Goal: Task Accomplishment & Management: Use online tool/utility

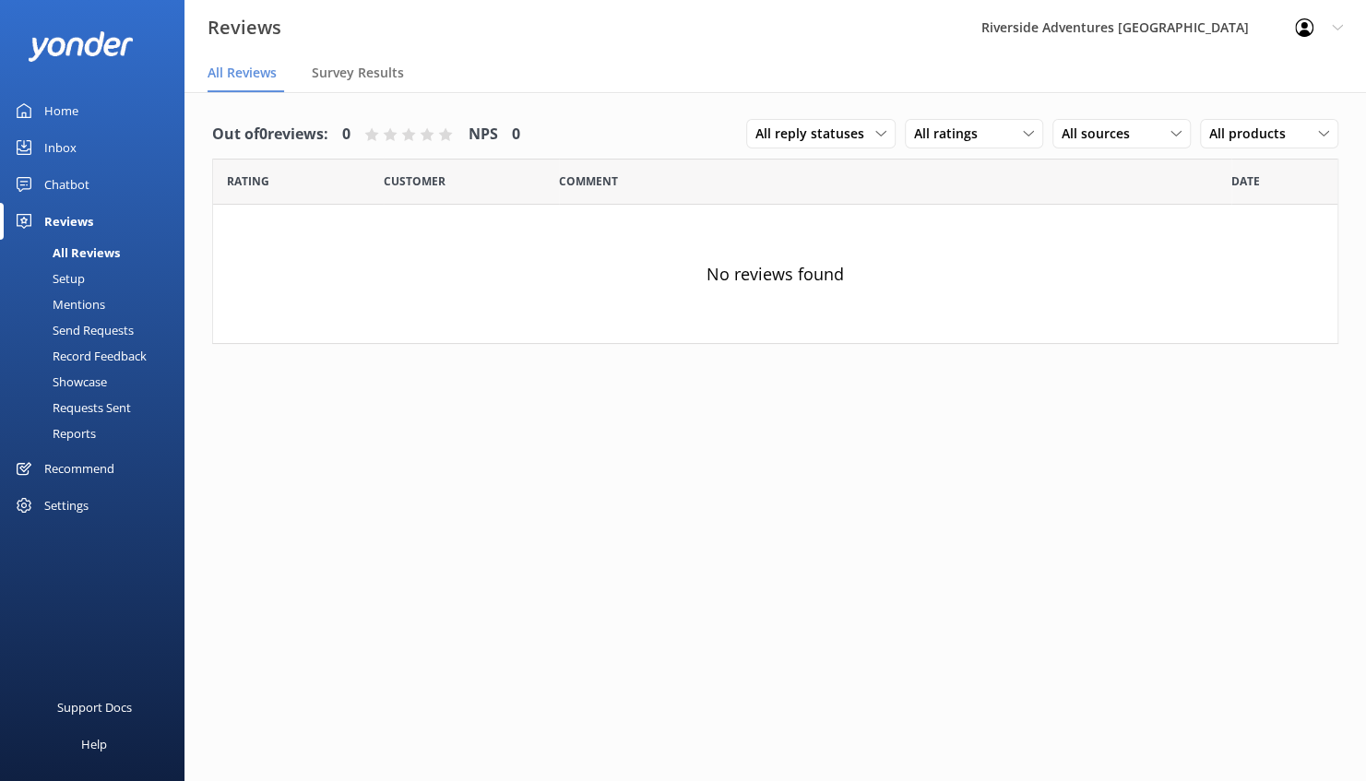
click at [61, 282] on div "Setup" at bounding box center [48, 279] width 74 height 26
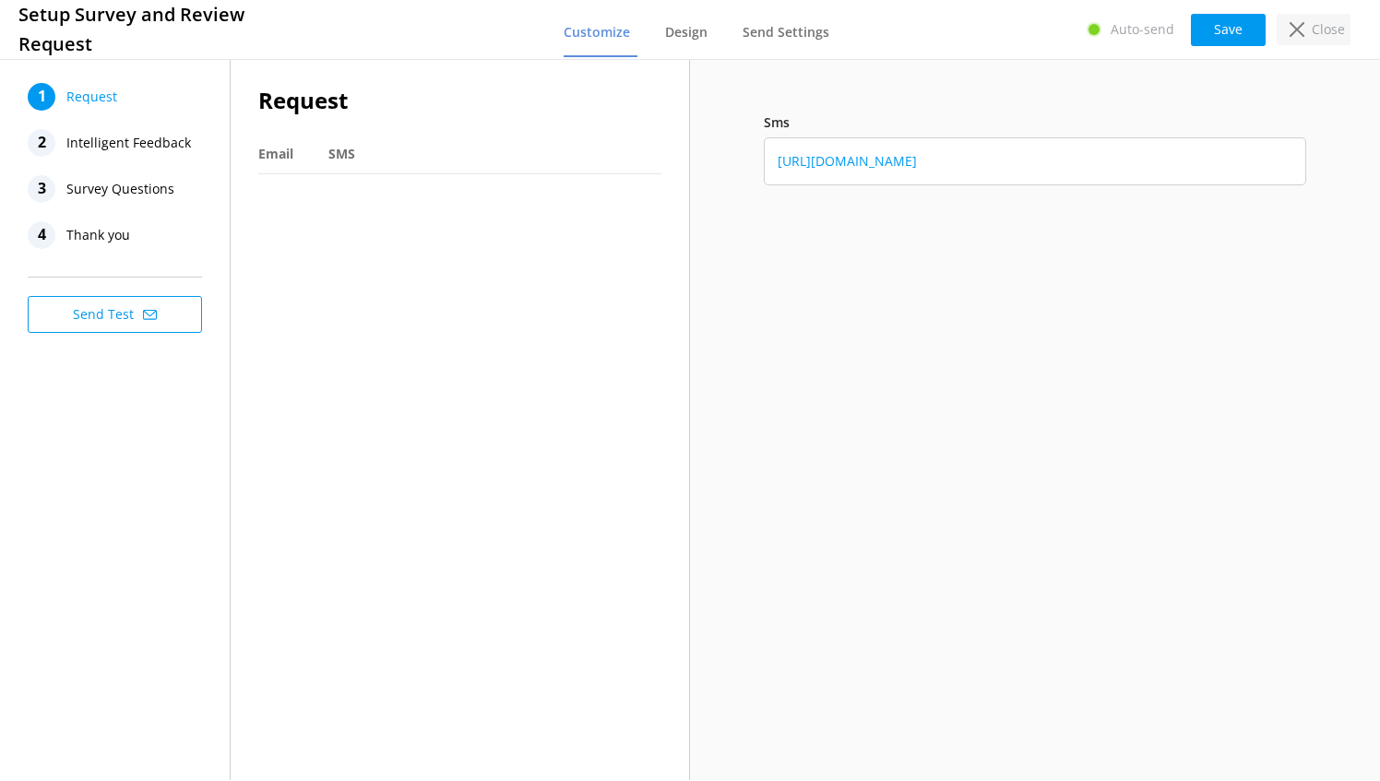
click at [1302, 30] on icon at bounding box center [1296, 29] width 15 height 15
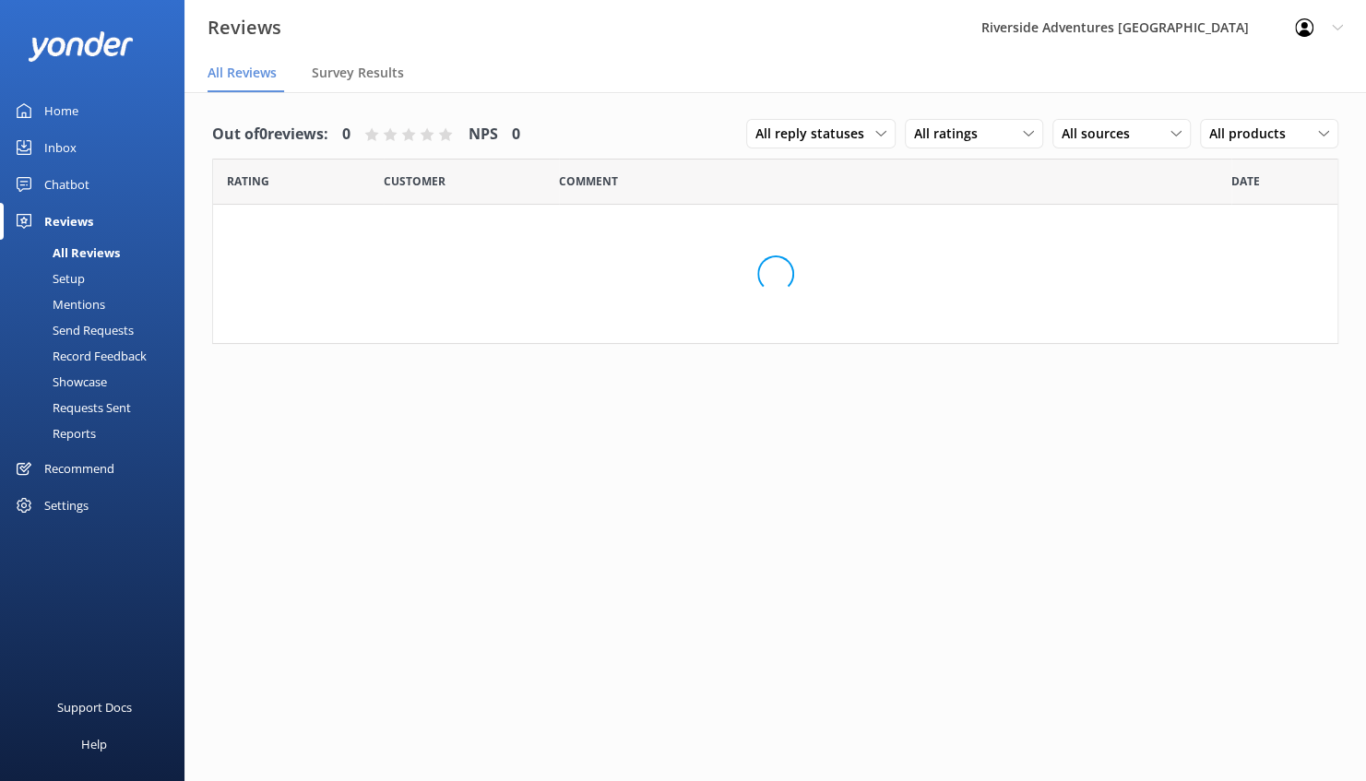
click at [65, 278] on div "Setup" at bounding box center [48, 279] width 74 height 26
